Goal: Find specific fact: Find specific fact

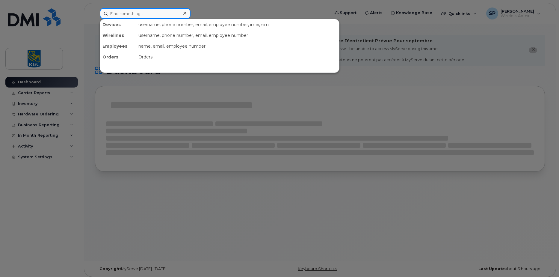
click at [109, 14] on input at bounding box center [145, 13] width 91 height 11
paste input "[PHONE_NUMBER]"
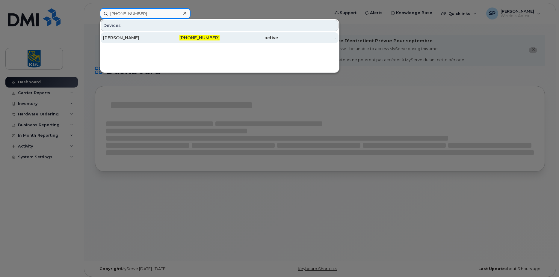
type input "[PHONE_NUMBER]"
click at [131, 35] on div "[PERSON_NAME]" at bounding box center [132, 38] width 58 height 6
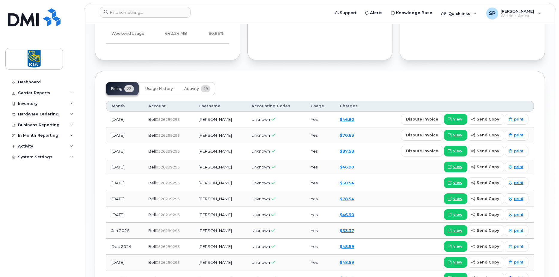
scroll to position [450, 0]
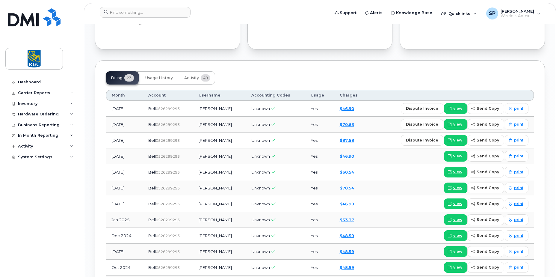
click at [173, 110] on span "0526299293" at bounding box center [168, 108] width 24 height 4
drag, startPoint x: 173, startPoint y: 110, endPoint x: 181, endPoint y: 108, distance: 8.5
click at [180, 108] on span "0526299293" at bounding box center [168, 108] width 24 height 4
drag, startPoint x: 181, startPoint y: 108, endPoint x: 160, endPoint y: 107, distance: 21.9
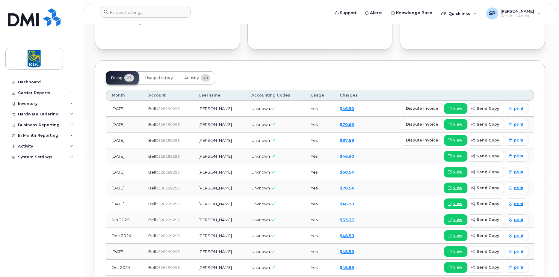
click at [159, 107] on span "0526299293" at bounding box center [168, 108] width 24 height 4
drag, startPoint x: 160, startPoint y: 107, endPoint x: 193, endPoint y: 109, distance: 33.9
click at [193, 109] on td "Bell  0526299293" at bounding box center [168, 109] width 50 height 16
click at [183, 108] on div "Bell  0526299293" at bounding box center [168, 109] width 40 height 6
drag, startPoint x: 181, startPoint y: 108, endPoint x: 160, endPoint y: 108, distance: 21.6
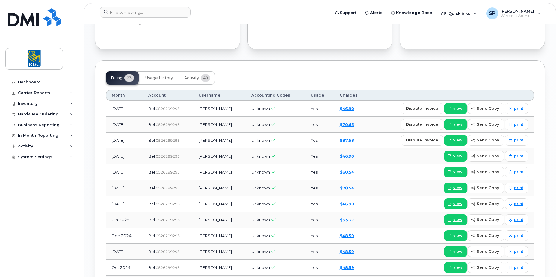
click at [160, 108] on span "0526299293" at bounding box center [168, 108] width 24 height 4
copy span "526299293"
